Goal: Information Seeking & Learning: Learn about a topic

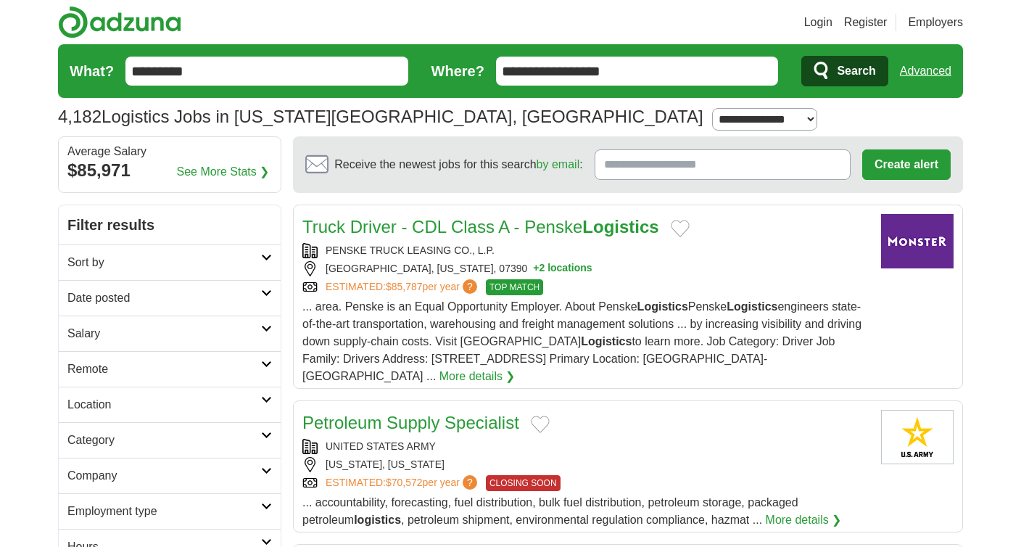
click at [263, 77] on input "*********" at bounding box center [266, 71] width 283 height 29
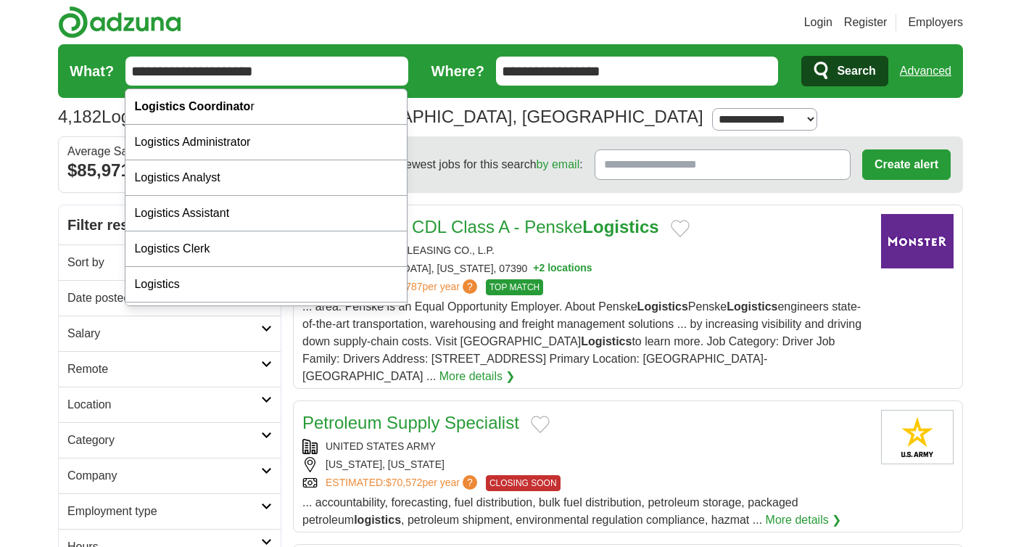
type input "**********"
click at [802, 56] on button "Search" at bounding box center [845, 71] width 86 height 30
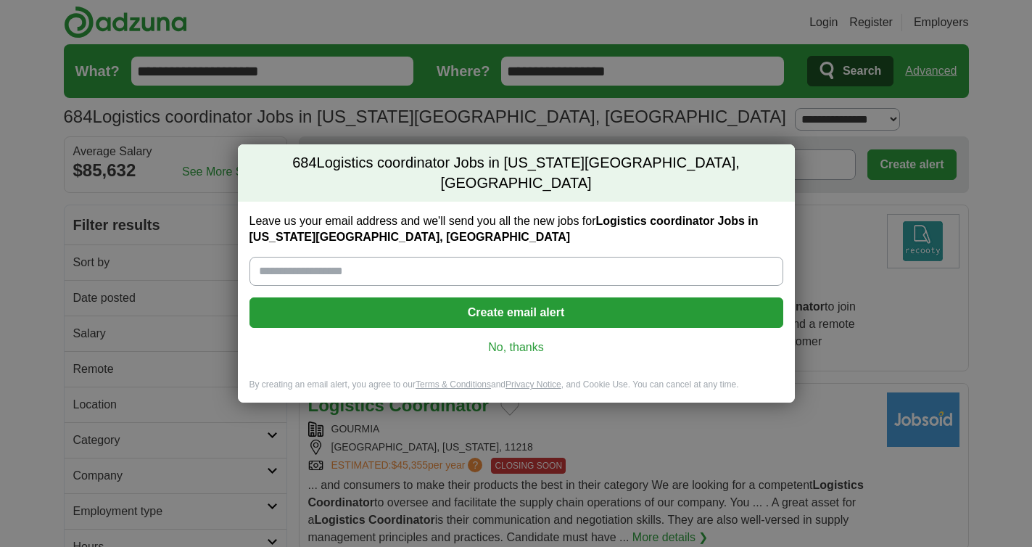
click at [490, 339] on link "No, thanks" at bounding box center [516, 347] width 511 height 16
